Goal: Book appointment/travel/reservation

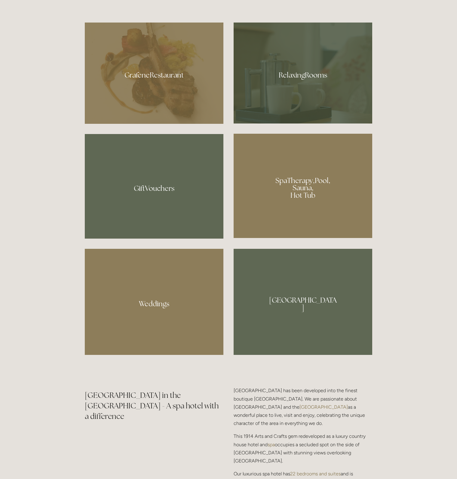
scroll to position [631, 0]
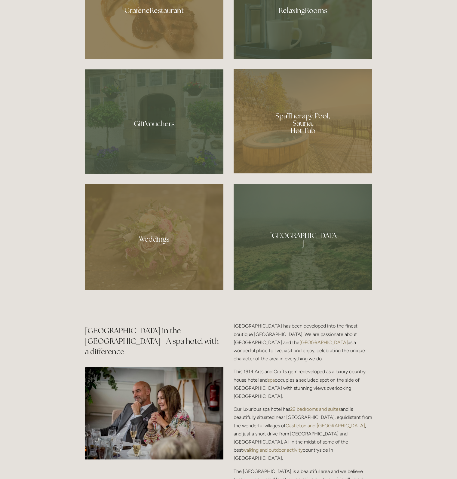
click at [290, 253] on div at bounding box center [302, 237] width 138 height 106
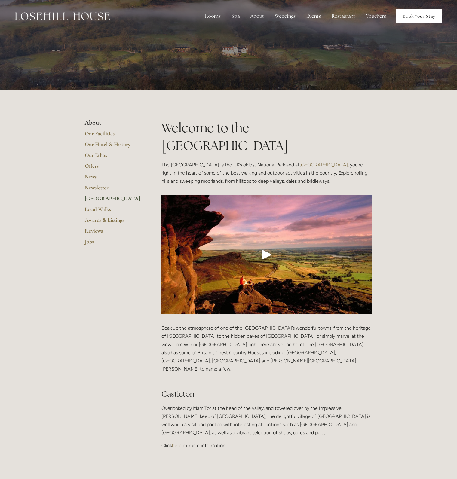
click at [414, 11] on link "Book Your Stay" at bounding box center [419, 16] width 46 height 14
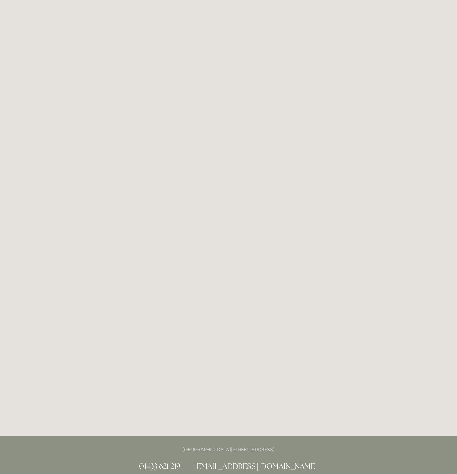
scroll to position [813, 0]
